Goal: Entertainment & Leisure: Consume media (video, audio)

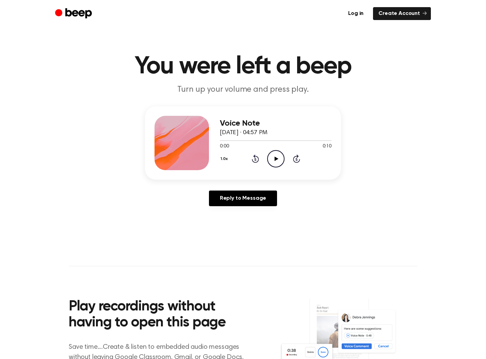
click at [373, 206] on div "Voice Note [DATE] · 04:57 PM 0:00 0:10 Your browser does not support the [objec…" at bounding box center [242, 158] width 469 height 105
click at [276, 162] on icon "Play Audio" at bounding box center [275, 158] width 17 height 17
click at [276, 162] on icon "Pause Audio" at bounding box center [275, 158] width 17 height 17
click at [368, 241] on main "You were left a beep Turn up your volume and press play. Voice Note June 30, 20…" at bounding box center [243, 209] width 486 height 419
click at [274, 156] on icon "Play Audio" at bounding box center [275, 158] width 17 height 17
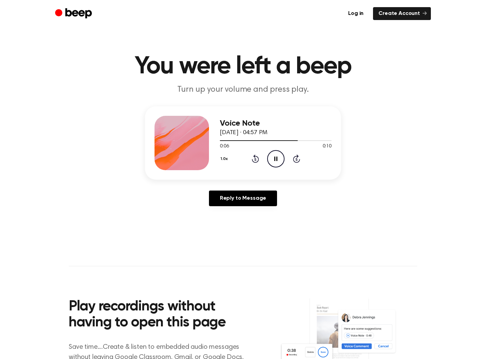
click at [275, 157] on icon at bounding box center [275, 159] width 3 height 4
click at [417, 182] on div "Voice Note June 30, 2025 · 04:57 PM 0:07 0:10 Your browser does not support the…" at bounding box center [242, 158] width 469 height 105
click at [274, 162] on icon "Play Audio" at bounding box center [275, 158] width 17 height 17
click at [274, 161] on icon at bounding box center [275, 159] width 3 height 4
click at [363, 157] on div "Voice Note June 30, 2025 · 04:57 PM 0:10 0:10 Your browser does not support the…" at bounding box center [242, 158] width 469 height 105
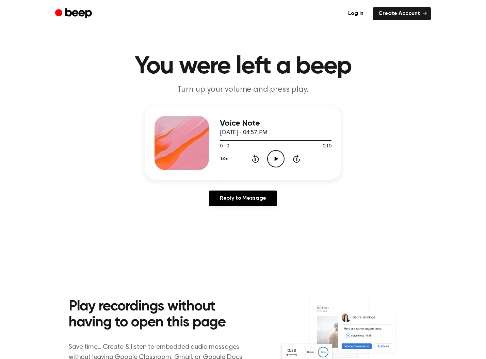
click at [273, 158] on icon "Play Audio" at bounding box center [275, 158] width 17 height 17
drag, startPoint x: 374, startPoint y: 203, endPoint x: 370, endPoint y: 202, distance: 5.1
click at [371, 202] on div "Voice Note June 30, 2025 · 04:57 PM 0:10 0:10 Your browser does not support the…" at bounding box center [242, 158] width 469 height 105
click at [277, 159] on icon "Play Audio" at bounding box center [275, 158] width 17 height 17
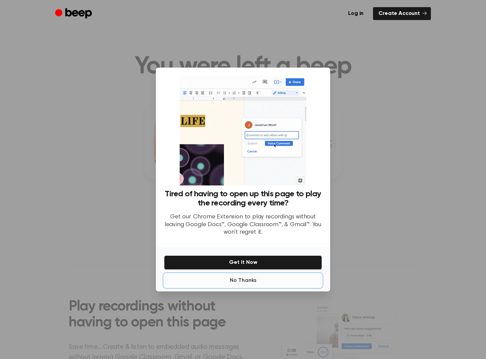
click at [252, 279] on button "No Thanks" at bounding box center [243, 281] width 158 height 14
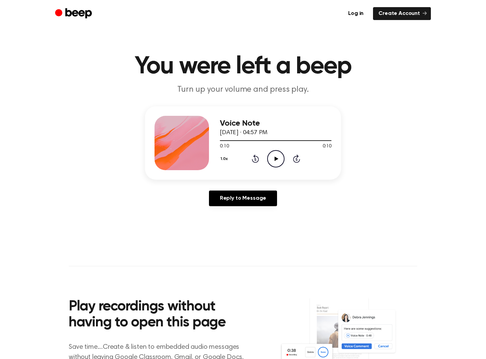
click at [272, 158] on icon "Play Audio" at bounding box center [275, 158] width 17 height 17
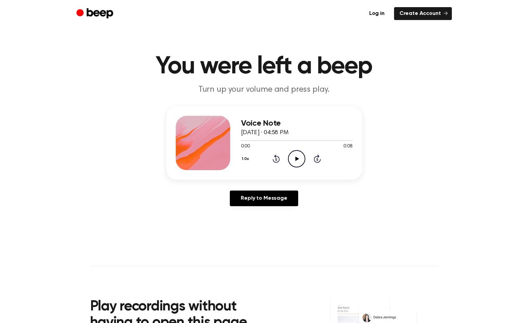
click at [303, 157] on icon "Play Audio" at bounding box center [296, 158] width 17 height 17
click at [295, 163] on icon "Pause Audio" at bounding box center [296, 158] width 17 height 17
click at [516, 209] on div "Voice Note June 30, 2025 · 04:58 PM 0:05 0:08 Your browser does not support the…" at bounding box center [264, 158] width 512 height 105
click at [293, 157] on icon "Play Audio" at bounding box center [296, 158] width 17 height 17
click at [296, 161] on icon "Pause Audio" at bounding box center [296, 158] width 17 height 17
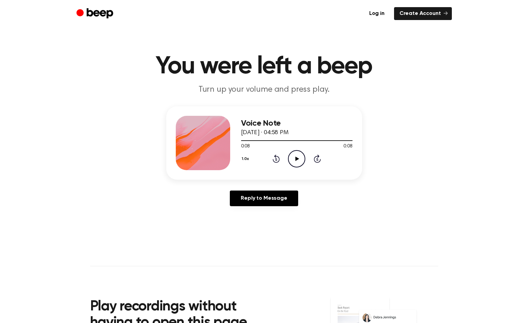
click at [504, 137] on div "Voice Note June 30, 2025 · 04:58 PM 0:08 0:08 Your browser does not support the…" at bounding box center [264, 158] width 512 height 105
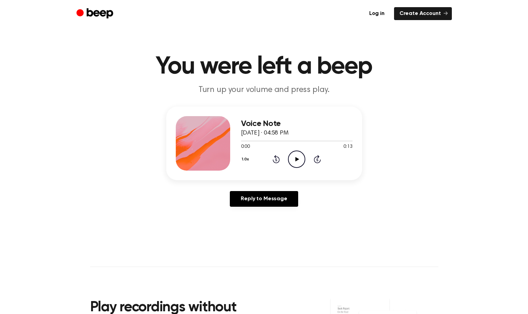
click at [298, 163] on icon "Play Audio" at bounding box center [296, 158] width 17 height 17
click at [295, 158] on icon at bounding box center [296, 159] width 3 height 4
click at [476, 193] on div "Voice Note June 30, 2025 · 04:58 PM 0:03 0:13 Your browser does not support the…" at bounding box center [264, 158] width 512 height 105
click at [298, 160] on icon "Play Audio" at bounding box center [296, 158] width 17 height 17
click at [298, 160] on icon at bounding box center [296, 159] width 3 height 4
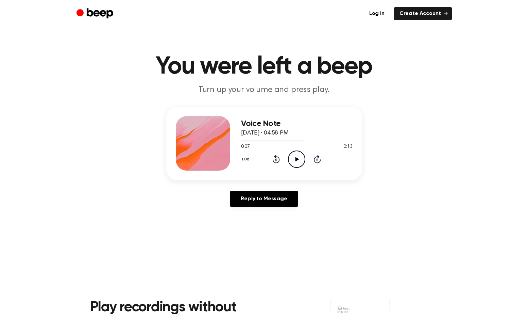
click at [486, 136] on div "Voice Note June 30, 2025 · 04:58 PM 0:07 0:13 Your browser does not support the…" at bounding box center [264, 158] width 512 height 105
click at [292, 163] on icon "Play Audio" at bounding box center [296, 158] width 17 height 17
click at [296, 159] on icon at bounding box center [298, 159] width 4 height 4
click at [307, 140] on div at bounding box center [297, 140] width 112 height 1
click at [318, 159] on icon "Skip 5 seconds" at bounding box center [317, 158] width 7 height 9
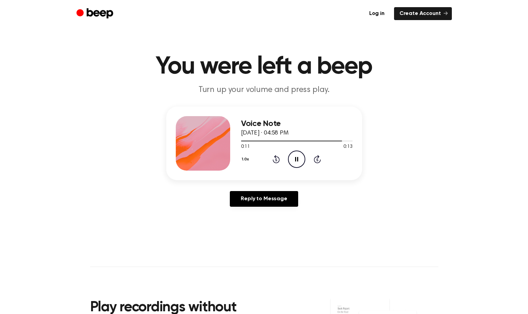
click at [298, 159] on icon "Pause Audio" at bounding box center [296, 158] width 17 height 17
click at [491, 186] on div "Voice Note June 30, 2025 · 04:58 PM 0:11 0:13 Your browser does not support the…" at bounding box center [264, 158] width 512 height 105
click at [292, 158] on icon "Play Audio" at bounding box center [296, 158] width 17 height 17
click at [296, 158] on icon at bounding box center [296, 159] width 3 height 4
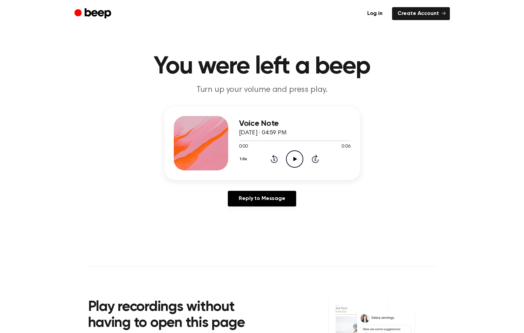
click at [303, 158] on circle at bounding box center [294, 159] width 17 height 17
click at [292, 161] on icon "Pause Audio" at bounding box center [294, 158] width 17 height 17
click at [292, 161] on icon "Play Audio" at bounding box center [294, 158] width 17 height 17
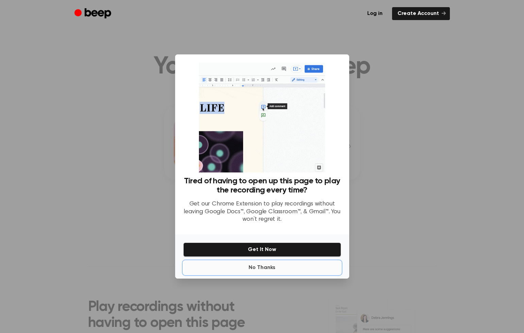
click at [266, 266] on button "No Thanks" at bounding box center [262, 268] width 158 height 14
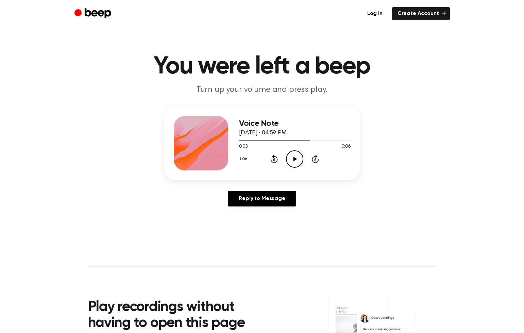
click at [496, 216] on main "You were left a beep Turn up your volume and press play. Voice Note June 30, 20…" at bounding box center [262, 209] width 524 height 419
click at [296, 162] on icon "Play Audio" at bounding box center [294, 158] width 17 height 17
click at [296, 162] on icon "Pause Audio" at bounding box center [294, 158] width 17 height 17
click at [488, 179] on div "Voice Note June 30, 2025 · 04:59 PM 0:05 0:06 Your browser does not support the…" at bounding box center [262, 158] width 508 height 105
click at [294, 165] on icon "Play Audio" at bounding box center [294, 158] width 17 height 17
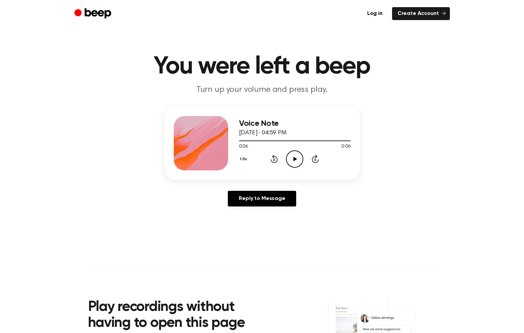
click at [294, 157] on icon "Play Audio" at bounding box center [294, 158] width 17 height 17
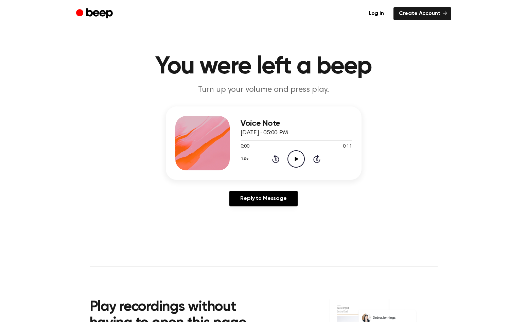
click at [297, 159] on icon at bounding box center [297, 159] width 4 height 4
click at [297, 159] on icon at bounding box center [296, 159] width 3 height 4
click at [499, 255] on main "You were left a beep Turn up your volume and press play. Voice Note June 30, 20…" at bounding box center [263, 209] width 527 height 419
click at [292, 153] on icon "Play Audio" at bounding box center [296, 158] width 17 height 17
click at [297, 158] on icon "Pause Audio" at bounding box center [296, 158] width 17 height 17
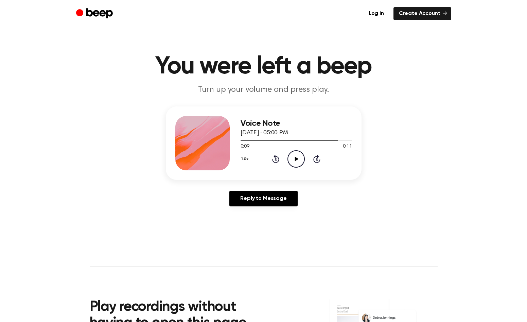
click at [509, 148] on div "Voice Note June 30, 2025 · 05:00 PM 0:09 0:11 Your browser does not support the…" at bounding box center [263, 158] width 511 height 105
click at [294, 162] on icon "Play Audio" at bounding box center [296, 158] width 17 height 17
click at [509, 153] on div "Voice Note June 30, 2025 · 05:00 PM 0:11 0:11 Your browser does not support the…" at bounding box center [263, 158] width 511 height 105
click at [296, 159] on icon at bounding box center [297, 159] width 4 height 4
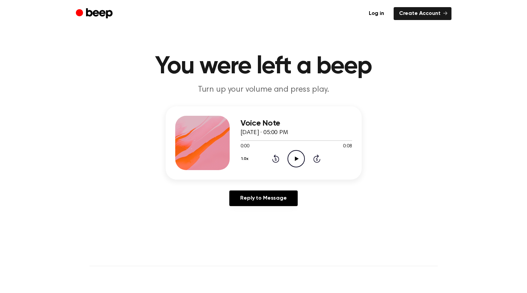
click at [296, 159] on icon at bounding box center [297, 159] width 4 height 4
click at [296, 159] on icon "Pause Audio" at bounding box center [295, 158] width 17 height 17
click at [522, 144] on main "You were left a beep Turn up your volume and press play. Voice Note [DATE] · 05…" at bounding box center [263, 209] width 527 height 419
click at [289, 156] on icon "Play Audio" at bounding box center [295, 158] width 17 height 17
click at [293, 161] on icon "Pause Audio" at bounding box center [295, 158] width 17 height 17
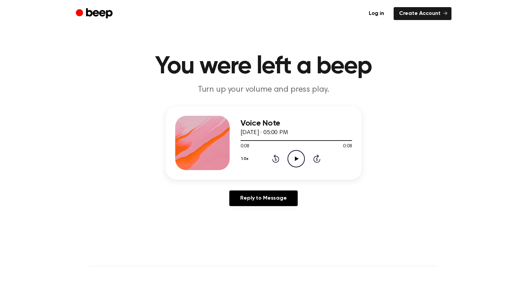
click at [499, 166] on div "Voice Note [DATE] · 05:00 PM 0:08 0:08 Your browser does not support the [objec…" at bounding box center [263, 158] width 510 height 105
click at [290, 162] on icon "Play Audio" at bounding box center [295, 158] width 17 height 17
click at [295, 162] on icon "Play Audio" at bounding box center [295, 158] width 17 height 17
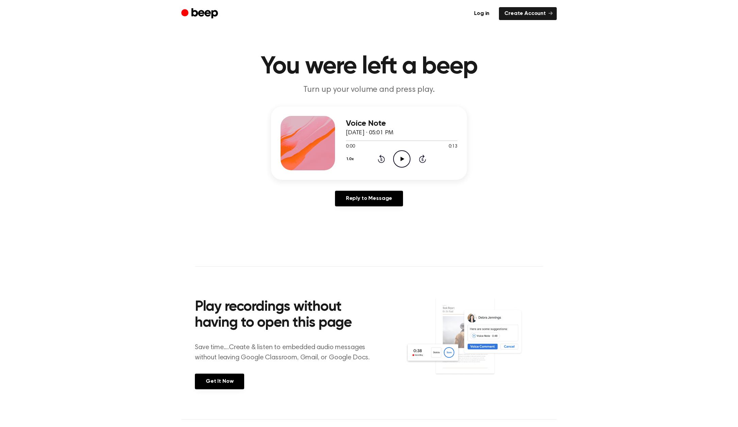
click at [403, 159] on icon at bounding box center [402, 159] width 4 height 4
click at [399, 156] on icon "Pause Audio" at bounding box center [401, 158] width 17 height 17
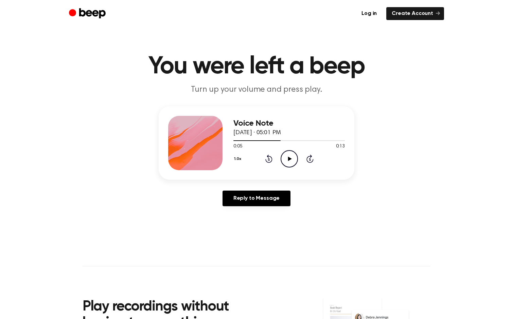
click at [501, 174] on div "Voice Note [DATE] · 05:01 PM 0:05 0:13 Your browser does not support the [objec…" at bounding box center [256, 158] width 497 height 105
click at [288, 161] on icon "Play Audio" at bounding box center [289, 158] width 17 height 17
click at [235, 139] on div at bounding box center [290, 140] width 112 height 5
click at [288, 159] on icon at bounding box center [289, 159] width 3 height 4
click at [469, 166] on div "Voice Note June 30, 2025 · 05:01 PM 0:02 0:13 Your browser does not support the…" at bounding box center [256, 158] width 497 height 105
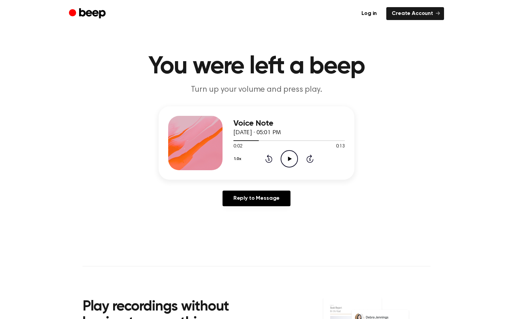
click at [284, 162] on icon "Play Audio" at bounding box center [289, 158] width 17 height 17
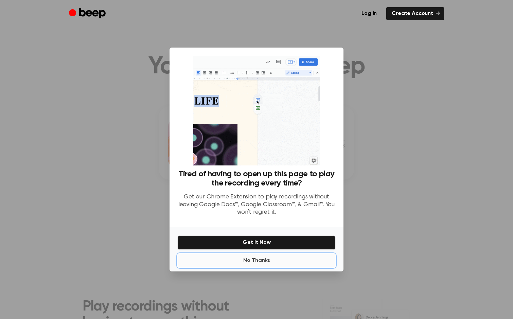
click at [262, 261] on button "No Thanks" at bounding box center [257, 261] width 158 height 14
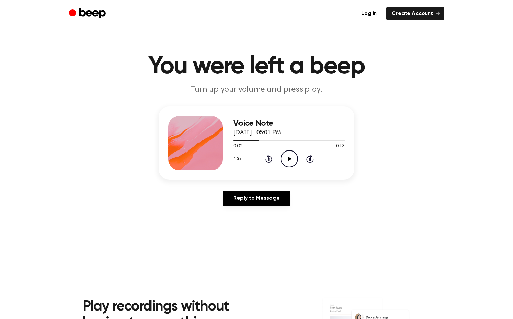
click at [286, 158] on icon "Play Audio" at bounding box center [289, 158] width 17 height 17
click at [286, 158] on icon "Pause Audio" at bounding box center [289, 158] width 17 height 17
click at [473, 139] on div "Voice Note [DATE] · 05:01 PM 0:05 0:13 Your browser does not support the [objec…" at bounding box center [256, 158] width 497 height 105
click at [291, 158] on icon "Play Audio" at bounding box center [289, 158] width 17 height 17
click at [291, 158] on icon "Pause Audio" at bounding box center [289, 158] width 17 height 17
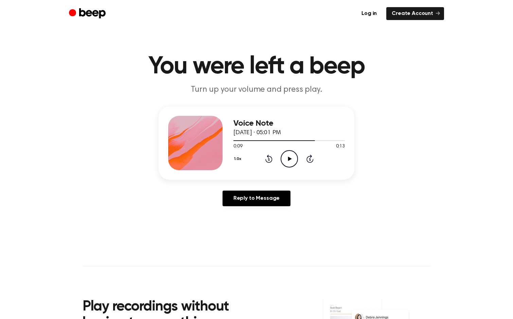
click at [472, 128] on div "Voice Note June 30, 2025 · 05:01 PM 0:09 0:13 Your browser does not support the…" at bounding box center [256, 158] width 497 height 105
click at [285, 158] on icon "Play Audio" at bounding box center [289, 158] width 17 height 17
click at [266, 159] on icon "Rewind 5 seconds" at bounding box center [268, 158] width 7 height 9
click at [291, 160] on icon at bounding box center [289, 159] width 3 height 4
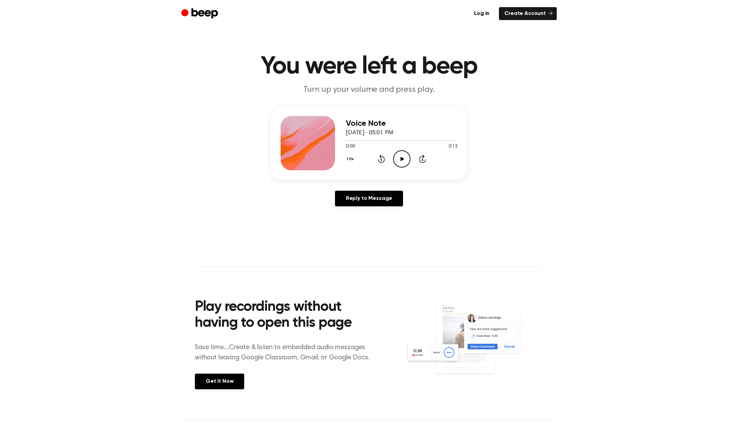
click at [404, 160] on icon "Play Audio" at bounding box center [401, 158] width 17 height 17
click at [404, 163] on icon "Pause Audio" at bounding box center [401, 158] width 17 height 17
click at [681, 178] on div "Voice Note [DATE] · 05:01 PM 0:05 0:13 Your browser does not support the [objec…" at bounding box center [369, 158] width 722 height 105
click at [385, 155] on div "1.0x Rewind 5 seconds Play Audio Skip 5 seconds" at bounding box center [402, 158] width 112 height 17
click at [381, 161] on icon at bounding box center [381, 159] width 2 height 3
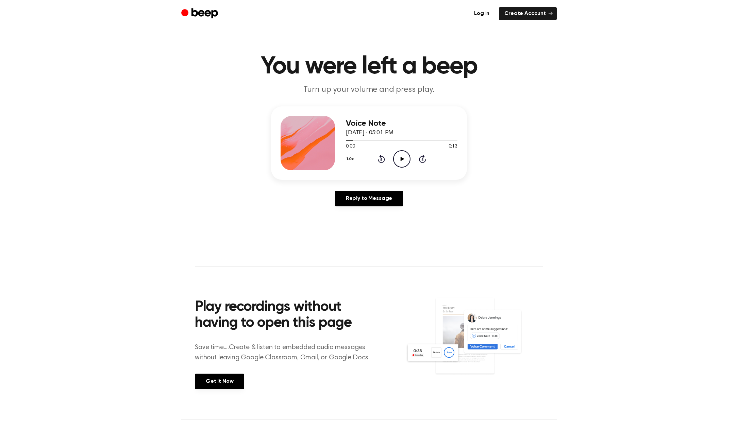
click at [409, 156] on icon "Play Audio" at bounding box center [401, 158] width 17 height 17
click at [401, 161] on icon at bounding box center [401, 159] width 3 height 4
click at [707, 239] on main "You were left a beep Turn up your volume and press play. Voice Note [DATE] · 05…" at bounding box center [369, 209] width 738 height 419
click at [398, 160] on icon "Play Audio" at bounding box center [401, 158] width 17 height 17
click at [404, 161] on icon "Pause Audio" at bounding box center [401, 158] width 17 height 17
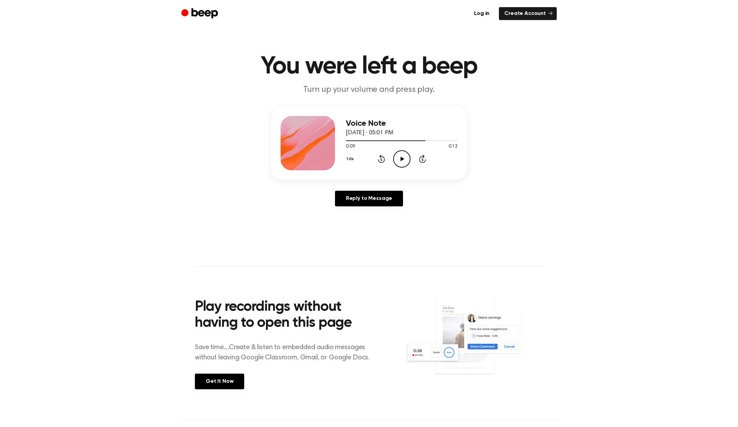
click at [682, 235] on main "You were left a beep Turn up your volume and press play. Voice Note [DATE] · 05…" at bounding box center [369, 209] width 738 height 419
click at [401, 155] on icon "Play Audio" at bounding box center [401, 158] width 17 height 17
click at [401, 155] on icon "Pause Audio" at bounding box center [401, 158] width 17 height 17
drag, startPoint x: 688, startPoint y: 182, endPoint x: 642, endPoint y: 174, distance: 45.8
click at [687, 181] on div "Voice Note [DATE] · 05:01 PM 0:11 0:13 Your browser does not support the [objec…" at bounding box center [369, 158] width 722 height 105
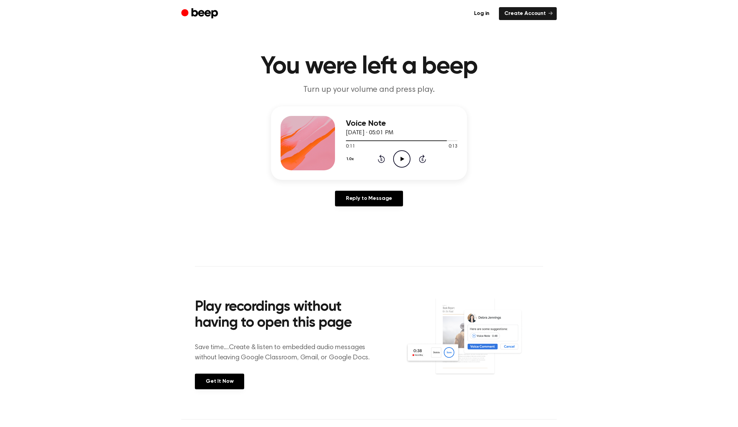
click at [407, 161] on icon "Play Audio" at bounding box center [401, 158] width 17 height 17
click at [402, 161] on icon "Play Audio" at bounding box center [401, 158] width 17 height 17
click at [402, 158] on icon at bounding box center [401, 159] width 3 height 4
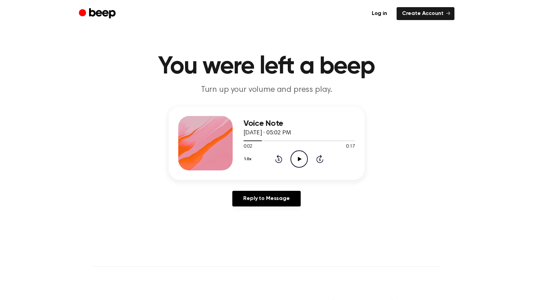
click at [498, 148] on div "Voice Note June 30, 2025 · 05:02 PM 0:02 0:17 Your browser does not support the…" at bounding box center [266, 158] width 517 height 105
click at [300, 161] on icon "Play Audio" at bounding box center [298, 158] width 17 height 17
click at [299, 159] on icon at bounding box center [299, 159] width 3 height 4
drag, startPoint x: 505, startPoint y: 141, endPoint x: 454, endPoint y: 138, distance: 50.8
click at [505, 141] on div "Voice Note June 30, 2025 · 05:02 PM 0:06 0:17 Your browser does not support the…" at bounding box center [266, 158] width 517 height 105
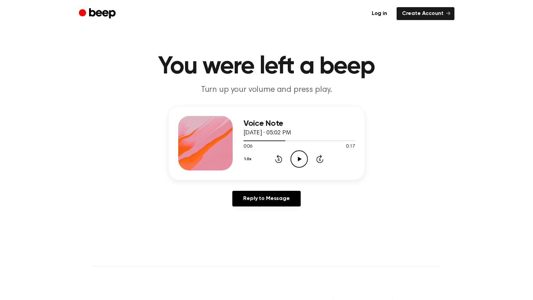
click at [301, 161] on icon "Play Audio" at bounding box center [298, 158] width 17 height 17
click at [300, 157] on icon at bounding box center [299, 159] width 3 height 4
click at [488, 136] on div "Voice Note June 30, 2025 · 05:02 PM 0:09 0:17 Your browser does not support the…" at bounding box center [266, 158] width 517 height 105
click at [296, 159] on icon "Play Audio" at bounding box center [298, 158] width 17 height 17
click at [298, 159] on icon at bounding box center [299, 159] width 3 height 4
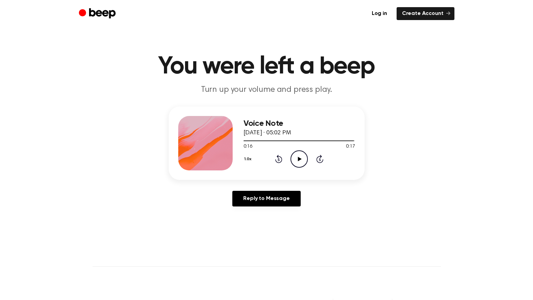
click at [514, 109] on div "Voice Note June 30, 2025 · 05:02 PM 0:16 0:17 Your browser does not support the…" at bounding box center [266, 158] width 517 height 105
click at [301, 163] on icon "Play Audio" at bounding box center [298, 158] width 17 height 17
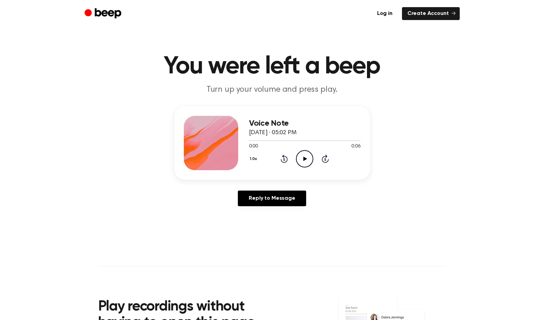
click at [308, 155] on icon "Play Audio" at bounding box center [304, 158] width 17 height 17
click at [307, 161] on icon "Pause Audio" at bounding box center [304, 158] width 17 height 17
click at [304, 163] on icon "Play Audio" at bounding box center [304, 158] width 17 height 17
click at [295, 161] on div "1.0x Rewind 5 seconds Pause Audio Skip 5 seconds" at bounding box center [305, 158] width 112 height 17
click at [301, 162] on icon "Pause Audio" at bounding box center [304, 158] width 17 height 17
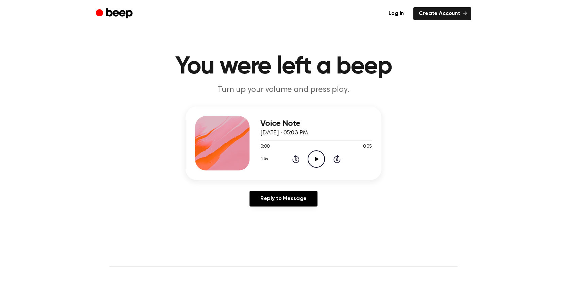
click at [320, 163] on icon "Play Audio" at bounding box center [316, 158] width 17 height 17
click at [318, 159] on icon "Pause Audio" at bounding box center [316, 158] width 17 height 17
click at [504, 218] on main "You were left a beep Turn up your volume and press play. Voice Note June 30, 20…" at bounding box center [283, 209] width 567 height 419
click at [315, 160] on icon "Play Audio" at bounding box center [316, 158] width 17 height 17
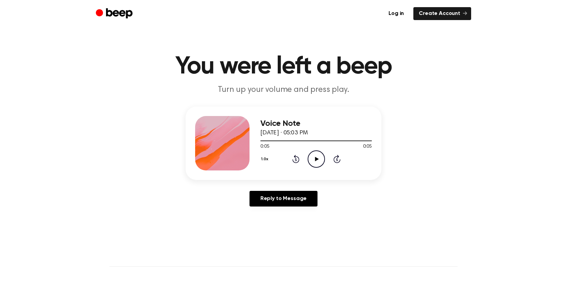
click at [519, 153] on div "Voice Note June 30, 2025 · 05:03 PM 0:05 0:05 Your browser does not support the…" at bounding box center [283, 158] width 551 height 105
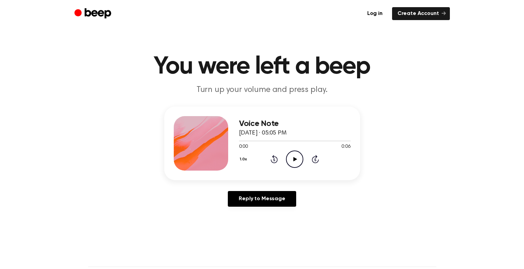
click at [297, 159] on icon "Play Audio" at bounding box center [294, 158] width 17 height 17
click at [297, 158] on icon "Pause Audio" at bounding box center [294, 158] width 17 height 17
click at [471, 86] on header "You were left a beep Turn up your volume and press play." at bounding box center [262, 74] width 508 height 41
click at [287, 159] on icon "Play Audio" at bounding box center [294, 158] width 17 height 17
click at [295, 159] on icon at bounding box center [295, 159] width 4 height 4
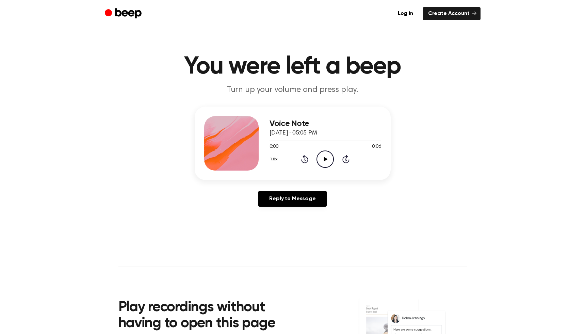
click at [333, 162] on circle at bounding box center [325, 159] width 17 height 17
click at [318, 157] on icon "Play Audio" at bounding box center [324, 158] width 17 height 17
click at [322, 161] on icon "Pause Audio" at bounding box center [324, 158] width 17 height 17
click at [471, 161] on div "Voice Note June 30, 2025 · 05:06 PM 0:03 0:06 Your browser does not support the…" at bounding box center [292, 158] width 568 height 105
click at [323, 165] on icon "Play Audio" at bounding box center [324, 158] width 17 height 17
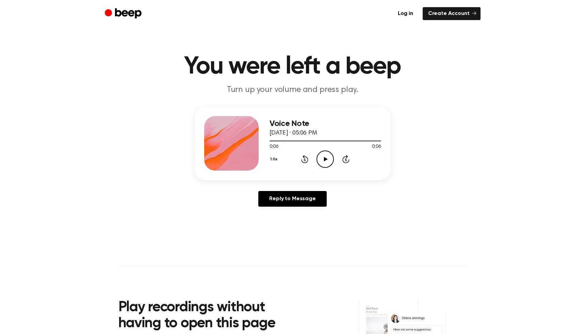
click at [323, 165] on icon "Play Audio" at bounding box center [324, 158] width 17 height 17
click at [325, 153] on icon "Pause Audio" at bounding box center [324, 158] width 17 height 17
click at [326, 161] on icon "Play Audio" at bounding box center [324, 158] width 17 height 17
click at [326, 161] on icon "Pause Audio" at bounding box center [324, 158] width 17 height 17
drag, startPoint x: 463, startPoint y: 139, endPoint x: 402, endPoint y: 138, distance: 60.9
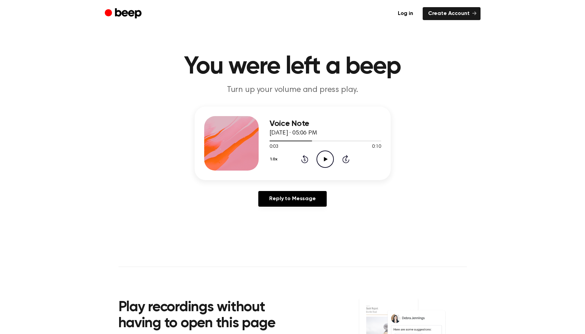
click at [464, 139] on div "Voice Note [DATE] · 05:06 PM 0:03 0:10 Your browser does not support the [objec…" at bounding box center [292, 158] width 568 height 105
click at [326, 153] on icon "Play Audio" at bounding box center [324, 158] width 17 height 17
click at [324, 163] on icon "Play Audio" at bounding box center [324, 158] width 17 height 17
click at [327, 164] on icon "Pause Audio" at bounding box center [324, 158] width 17 height 17
click at [490, 101] on main "You were left a beep Turn up your volume and press play. Voice Note June 30, 20…" at bounding box center [292, 209] width 585 height 419
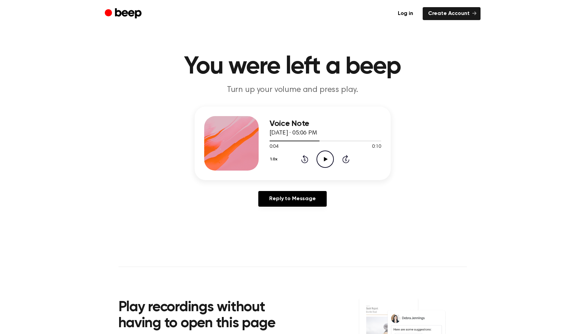
click at [328, 161] on icon "Play Audio" at bounding box center [324, 158] width 17 height 17
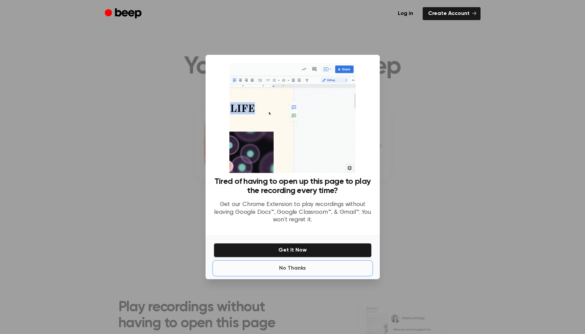
click at [292, 266] on button "No Thanks" at bounding box center [293, 268] width 158 height 14
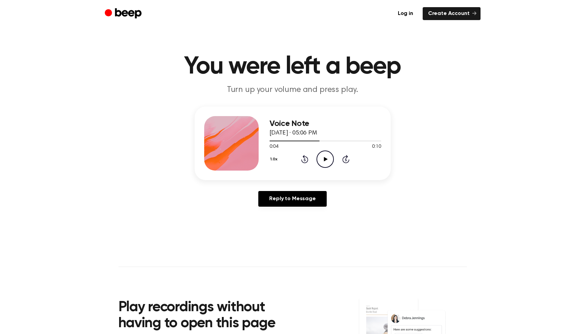
click at [321, 162] on icon "Play Audio" at bounding box center [324, 158] width 17 height 17
click at [321, 160] on icon "Pause Audio" at bounding box center [324, 158] width 17 height 17
click at [462, 135] on div "Voice Note June 30, 2025 · 05:06 PM 0:08 0:10 Your browser does not support the…" at bounding box center [292, 158] width 568 height 105
click at [325, 163] on icon "Play Audio" at bounding box center [324, 158] width 17 height 17
click at [325, 162] on icon "Play Audio" at bounding box center [324, 158] width 17 height 17
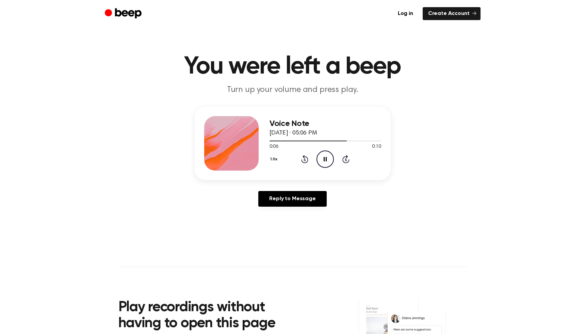
click at [325, 162] on icon "Pause Audio" at bounding box center [324, 158] width 17 height 17
click at [320, 162] on icon "Play Audio" at bounding box center [324, 158] width 17 height 17
click at [321, 158] on icon "Pause Audio" at bounding box center [324, 158] width 17 height 17
click at [321, 164] on icon "Play Audio" at bounding box center [324, 158] width 17 height 17
click at [322, 157] on icon "Play Audio" at bounding box center [324, 158] width 17 height 17
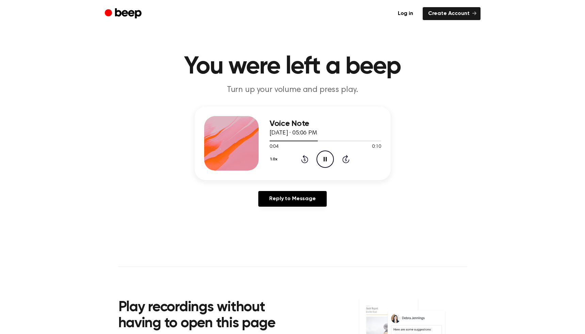
click at [322, 157] on icon "Pause Audio" at bounding box center [324, 158] width 17 height 17
click at [324, 155] on icon "Play Audio" at bounding box center [324, 158] width 17 height 17
click at [320, 158] on icon "Pause Audio" at bounding box center [324, 158] width 17 height 17
click at [451, 162] on div "Voice Note June 30, 2025 · 05:07 PM 0:03 0:10 Your browser does not support the…" at bounding box center [292, 158] width 568 height 105
click at [324, 157] on icon "Play Audio" at bounding box center [324, 158] width 17 height 17
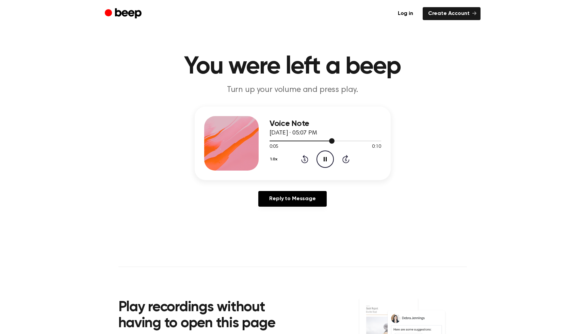
click at [304, 140] on div at bounding box center [301, 140] width 65 height 1
click at [321, 163] on icon "Pause Audio" at bounding box center [324, 158] width 17 height 17
click at [454, 119] on div "Voice Note June 30, 2025 · 05:07 PM 0:04 0:10 Your browser does not support the…" at bounding box center [292, 158] width 568 height 105
click at [328, 155] on icon "Play Audio" at bounding box center [324, 158] width 17 height 17
click at [491, 216] on main "You were left a beep Turn up your volume and press play. Voice Note June 30, 20…" at bounding box center [292, 209] width 585 height 419
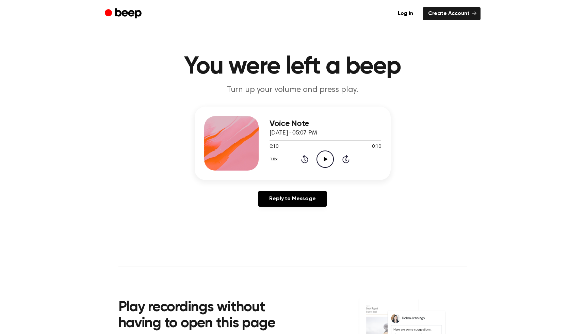
click at [324, 162] on icon "Play Audio" at bounding box center [324, 158] width 17 height 17
click at [327, 159] on icon "Play Audio" at bounding box center [324, 158] width 17 height 17
click at [327, 159] on icon "Pause Audio" at bounding box center [324, 158] width 17 height 17
drag, startPoint x: 456, startPoint y: 174, endPoint x: 404, endPoint y: 166, distance: 52.4
click at [452, 172] on div "Voice Note June 30, 2025 · 05:07 PM 0:03 0:07 Your browser does not support the…" at bounding box center [292, 158] width 568 height 105
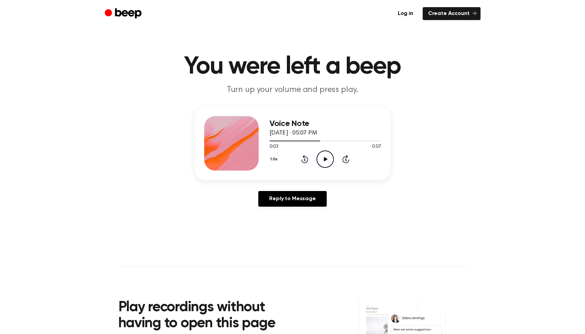
click at [317, 162] on circle at bounding box center [325, 159] width 17 height 17
click at [321, 160] on icon "Play Audio" at bounding box center [324, 158] width 17 height 17
click at [321, 161] on icon "Play Audio" at bounding box center [324, 158] width 17 height 17
click at [321, 161] on icon "Pause Audio" at bounding box center [324, 158] width 17 height 17
click at [471, 200] on div "Voice Note [DATE] · 05:08 PM 0:03 0:11 Your browser does not support the [objec…" at bounding box center [292, 158] width 568 height 105
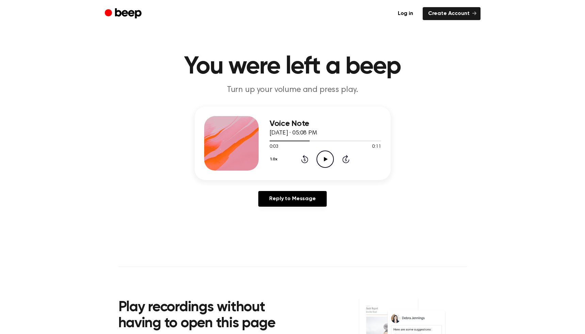
click at [324, 159] on icon at bounding box center [326, 159] width 4 height 4
click at [324, 159] on icon at bounding box center [324, 159] width 3 height 4
drag, startPoint x: 533, startPoint y: 136, endPoint x: 453, endPoint y: 133, distance: 79.9
click at [532, 134] on div "Voice Note June 30, 2025 · 05:08 PM 0:07 0:11 Your browser does not support the…" at bounding box center [292, 158] width 568 height 105
click at [327, 158] on icon "Play Audio" at bounding box center [324, 158] width 17 height 17
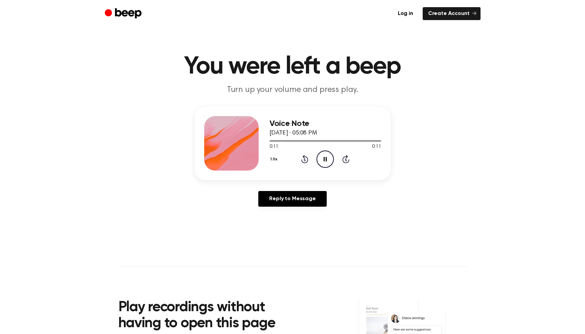
click at [327, 158] on icon "Pause Audio" at bounding box center [324, 158] width 17 height 17
click at [328, 161] on icon "Play Audio" at bounding box center [324, 158] width 17 height 17
click at [328, 161] on icon "Pause Audio" at bounding box center [324, 158] width 17 height 17
click at [505, 166] on div "Voice Note June 30, 2025 · 05:08 PM 0:05 0:11 Your browser does not support the…" at bounding box center [292, 158] width 568 height 105
click at [320, 160] on icon "Play Audio" at bounding box center [324, 158] width 17 height 17
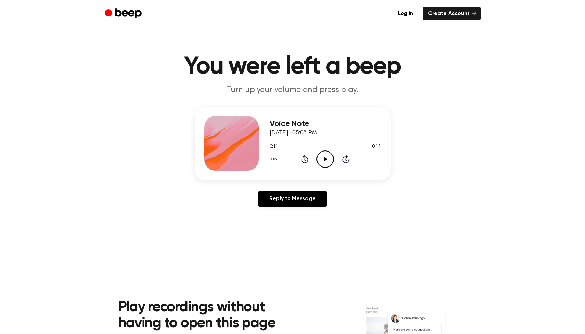
click at [325, 161] on icon "Play Audio" at bounding box center [324, 158] width 17 height 17
click at [325, 161] on icon "Pause Audio" at bounding box center [324, 158] width 17 height 17
click at [503, 104] on main "You were left a beep Turn up your volume and press play. Voice Note June 30, 20…" at bounding box center [292, 209] width 585 height 419
click at [317, 160] on circle at bounding box center [325, 159] width 17 height 17
click at [326, 158] on icon at bounding box center [324, 159] width 3 height 4
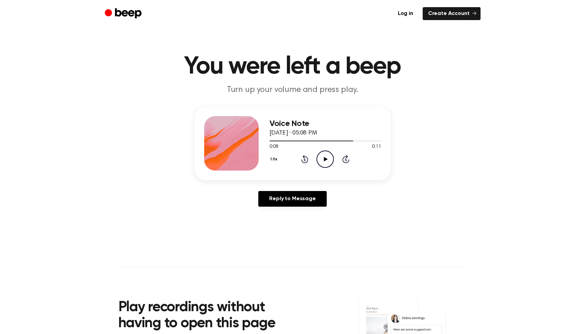
click at [469, 185] on div "Voice Note June 30, 2025 · 05:08 PM 0:08 0:11 Your browser does not support the…" at bounding box center [292, 158] width 568 height 105
click at [322, 158] on icon "Play Audio" at bounding box center [324, 158] width 17 height 17
click at [322, 158] on icon "Pause Audio" at bounding box center [324, 158] width 17 height 17
click at [448, 158] on div "Voice Note June 30, 2025 · 05:08 PM 0:10 0:11 Your browser does not support the…" at bounding box center [292, 158] width 568 height 105
click at [325, 157] on icon at bounding box center [326, 159] width 4 height 4
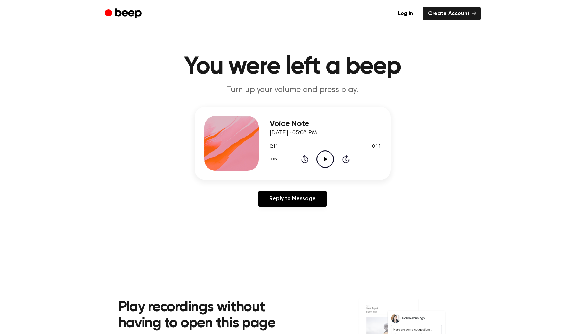
click at [325, 157] on icon at bounding box center [326, 159] width 4 height 4
click at [327, 160] on icon "Play Audio" at bounding box center [324, 158] width 17 height 17
click at [326, 158] on icon "Pause Audio" at bounding box center [324, 158] width 17 height 17
click at [479, 197] on div "Voice Note [DATE] · 05:09 PM 0:06 0:14 Your browser does not support the [objec…" at bounding box center [292, 158] width 568 height 105
click at [330, 165] on circle at bounding box center [325, 159] width 17 height 17
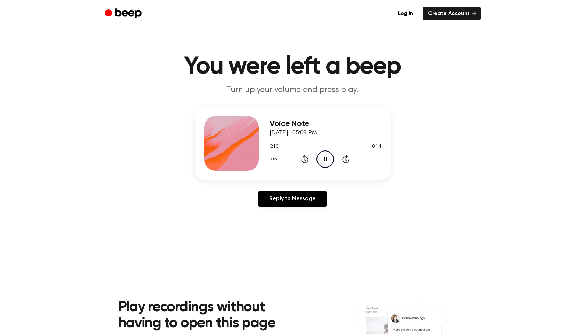
click at [326, 161] on icon "Pause Audio" at bounding box center [324, 158] width 17 height 17
click at [460, 128] on div "Voice Note [DATE] · 05:09 PM 0:10 0:14 Your browser does not support the [objec…" at bounding box center [292, 158] width 568 height 105
click at [316, 156] on icon "Play Audio" at bounding box center [324, 158] width 17 height 17
click at [295, 160] on div "1.0x Rewind 5 seconds Pause Audio Skip 5 seconds" at bounding box center [325, 158] width 112 height 17
click at [304, 159] on icon "Rewind 5 seconds" at bounding box center [304, 158] width 7 height 9
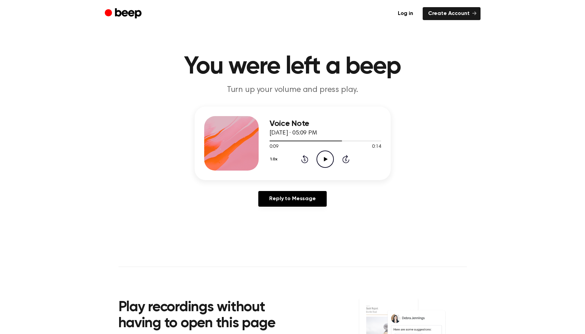
click at [327, 159] on icon "Play Audio" at bounding box center [324, 158] width 17 height 17
click at [322, 159] on icon "Pause Audio" at bounding box center [324, 158] width 17 height 17
click at [479, 137] on div "Voice Note [DATE] · 05:09 PM 0:11 0:14 Your browser does not support the [objec…" at bounding box center [292, 158] width 568 height 105
click at [316, 162] on div "1.0x Rewind 5 seconds Play Audio Skip 5 seconds" at bounding box center [325, 158] width 112 height 17
click at [321, 162] on icon "Play Audio" at bounding box center [324, 158] width 17 height 17
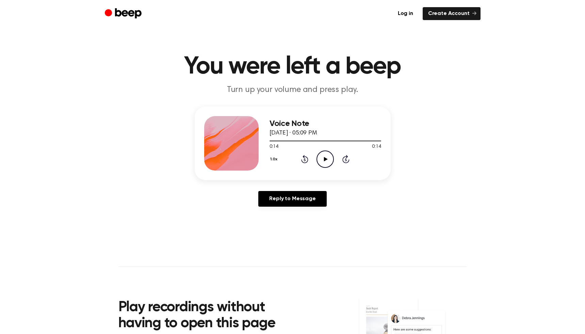
click at [324, 160] on icon at bounding box center [326, 159] width 4 height 4
